Goal: Use online tool/utility

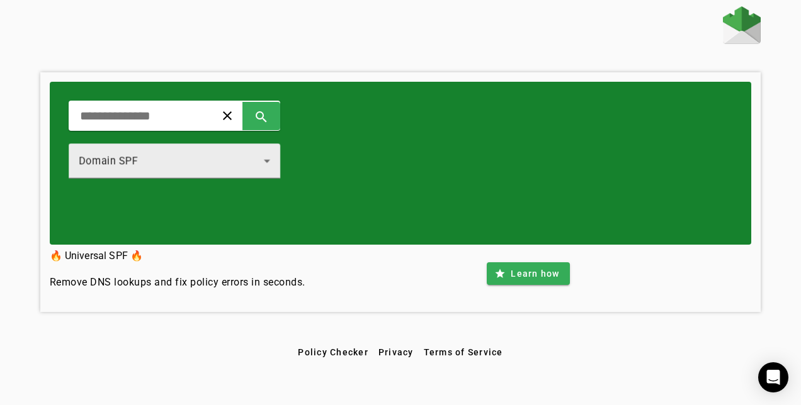
click at [235, 150] on div "Domain SPF" at bounding box center [174, 161] width 191 height 35
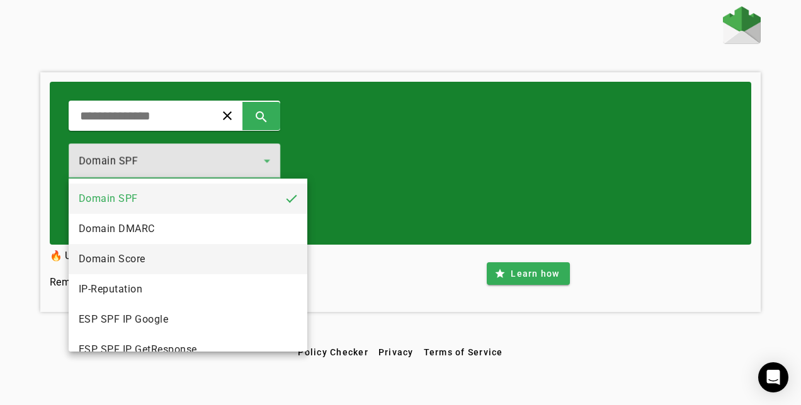
click at [206, 253] on mat-option "Domain Score" at bounding box center [188, 259] width 239 height 30
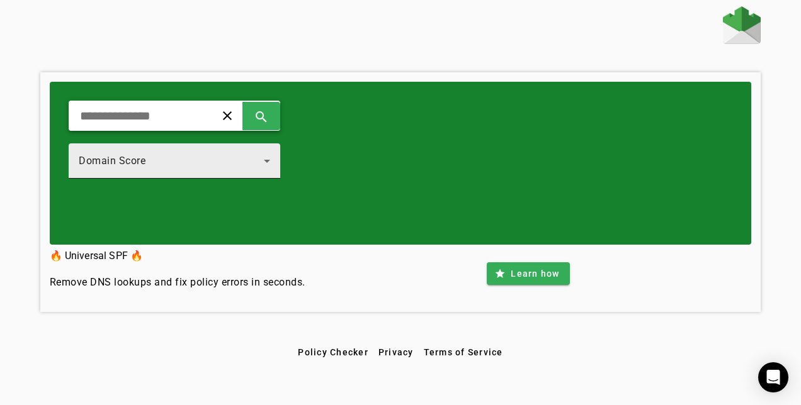
click at [172, 155] on div "Domain Score" at bounding box center [171, 161] width 185 height 15
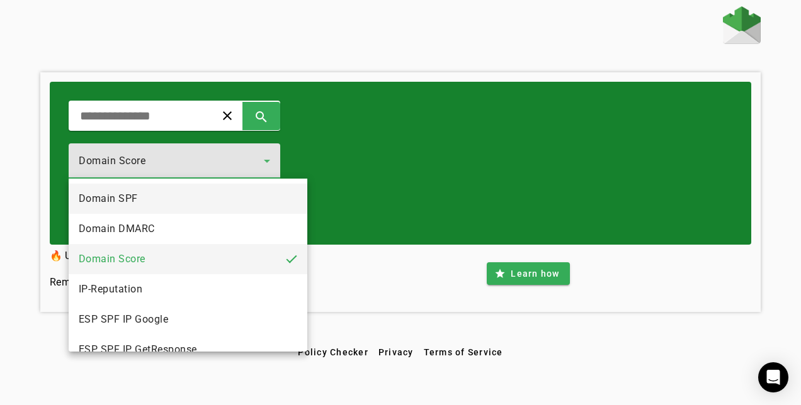
click at [178, 198] on mat-option "Domain SPF" at bounding box center [188, 199] width 239 height 30
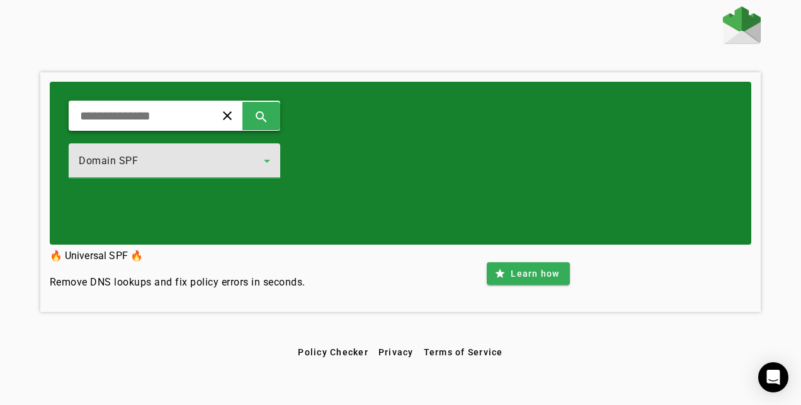
click at [161, 104] on div "clear search" at bounding box center [174, 116] width 211 height 30
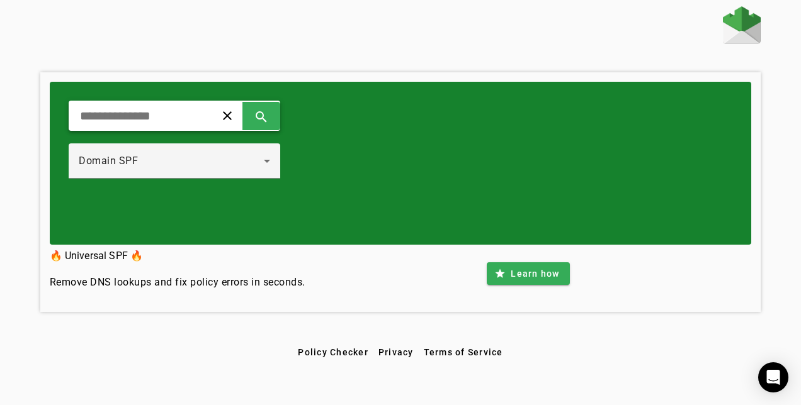
click at [182, 118] on input "text" at bounding box center [137, 115] width 116 height 15
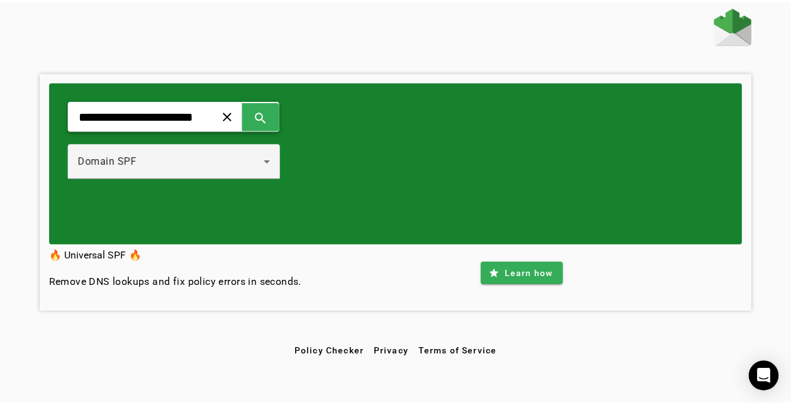
scroll to position [0, 20]
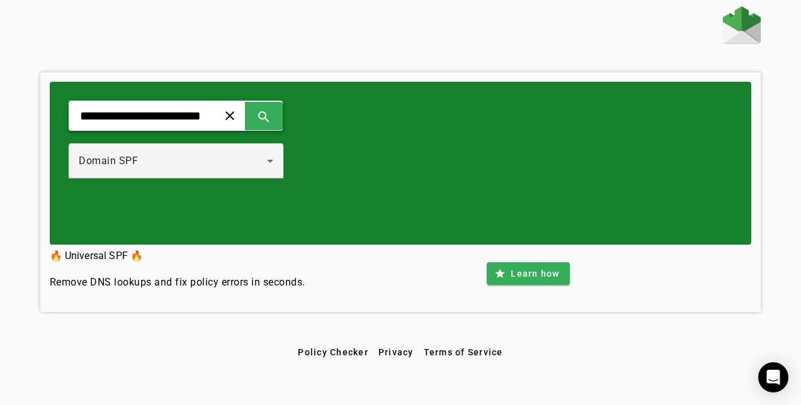
type input "**********"
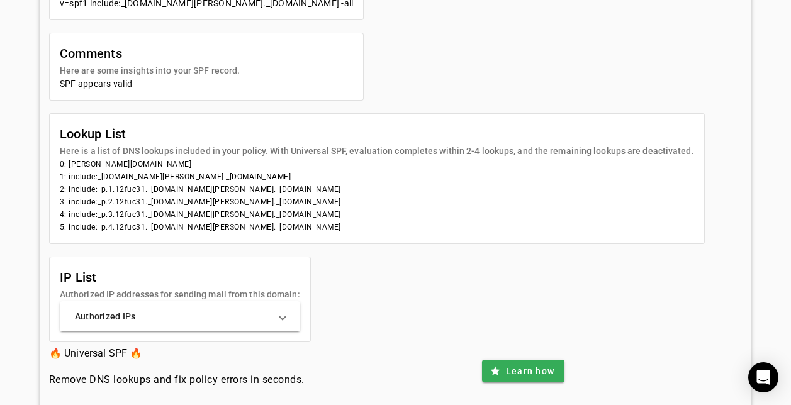
scroll to position [529, 0]
